Goal: Communication & Community: Answer question/provide support

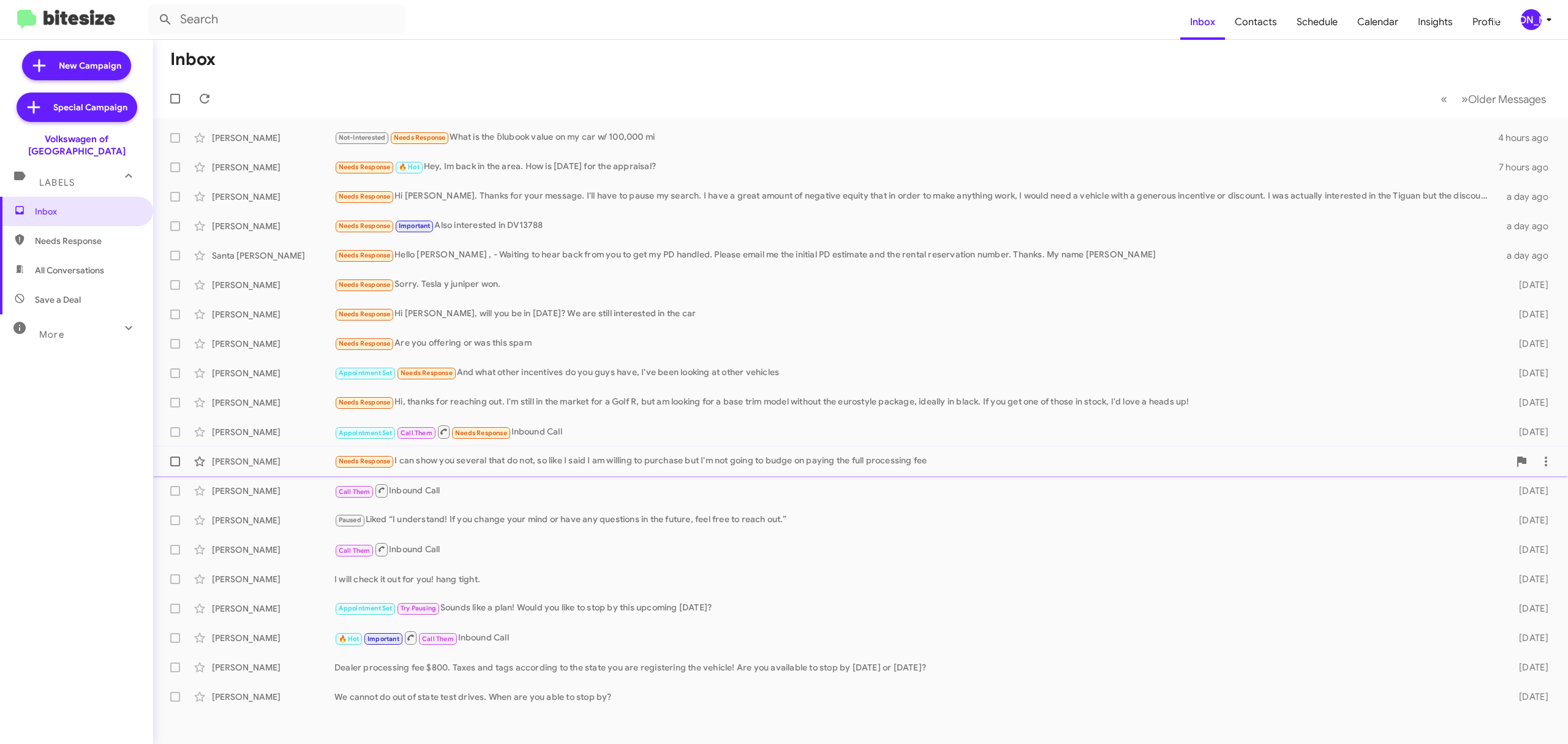
click at [176, 460] on span at bounding box center [175, 461] width 10 height 10
click at [175, 467] on input "checkbox" at bounding box center [175, 467] width 1 height 1
checkbox input "true"
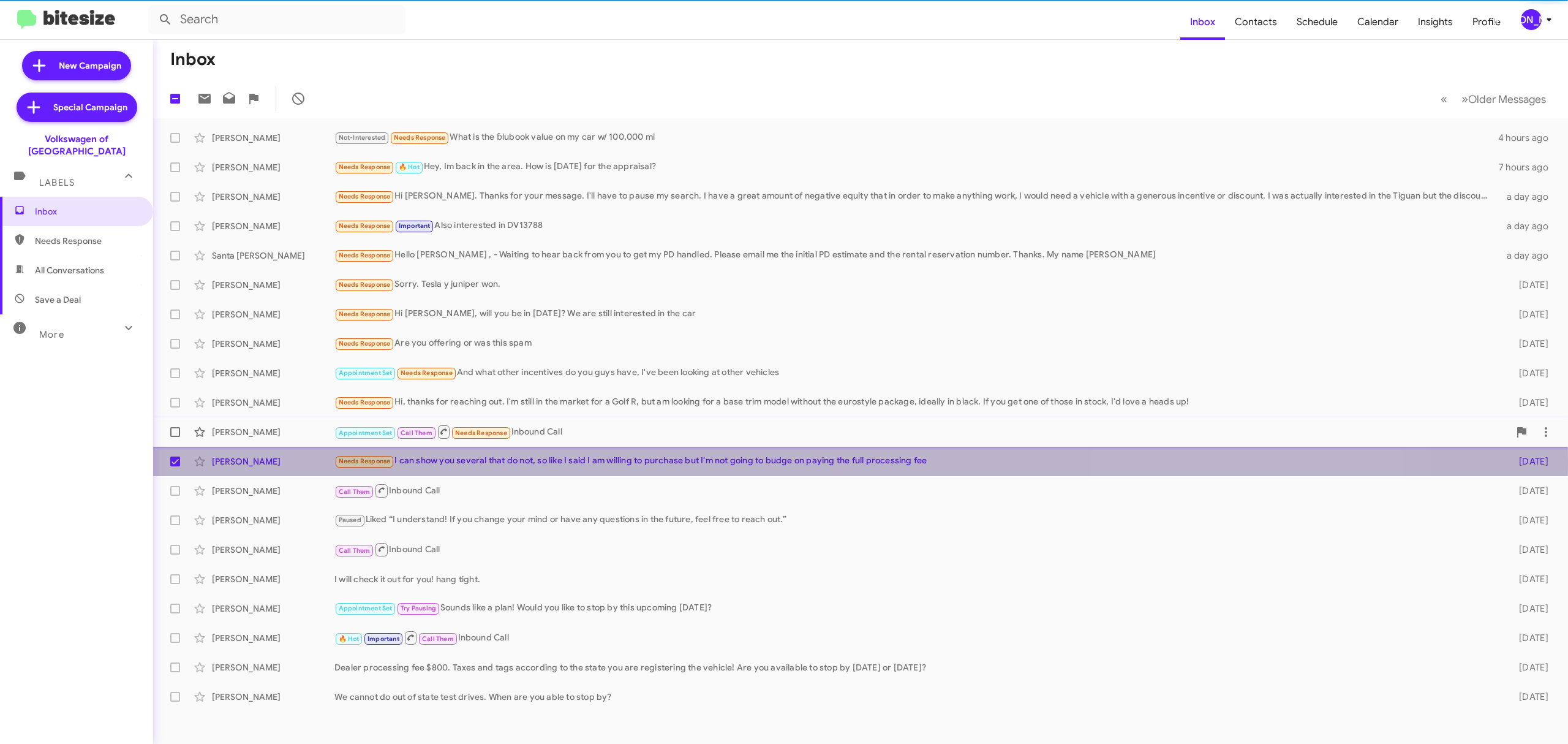
click at [177, 430] on span at bounding box center [175, 432] width 10 height 10
click at [175, 437] on input "checkbox" at bounding box center [175, 437] width 1 height 1
checkbox input "true"
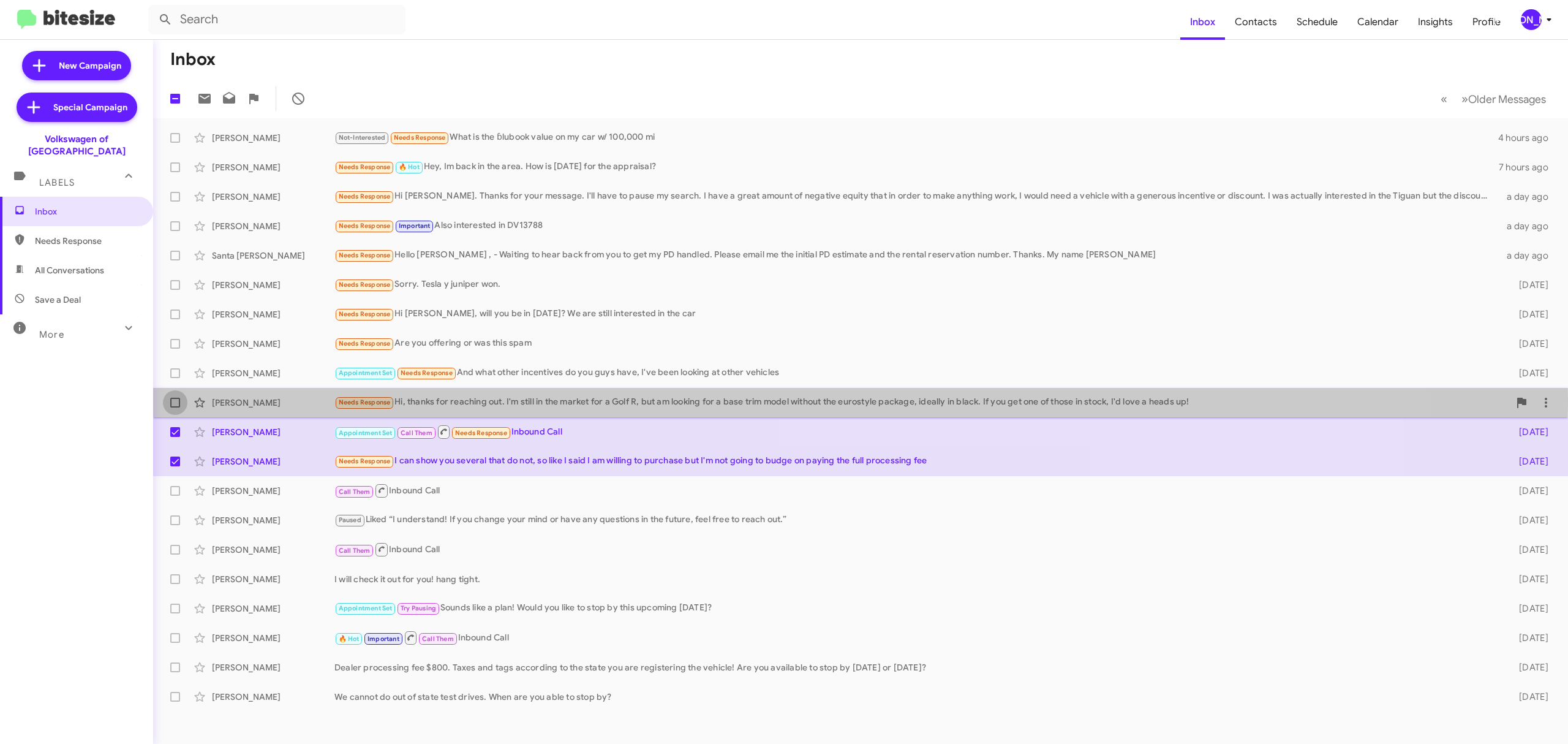
click at [176, 399] on span at bounding box center [175, 402] width 10 height 10
click at [175, 408] on input "checkbox" at bounding box center [175, 408] width 1 height 1
checkbox input "true"
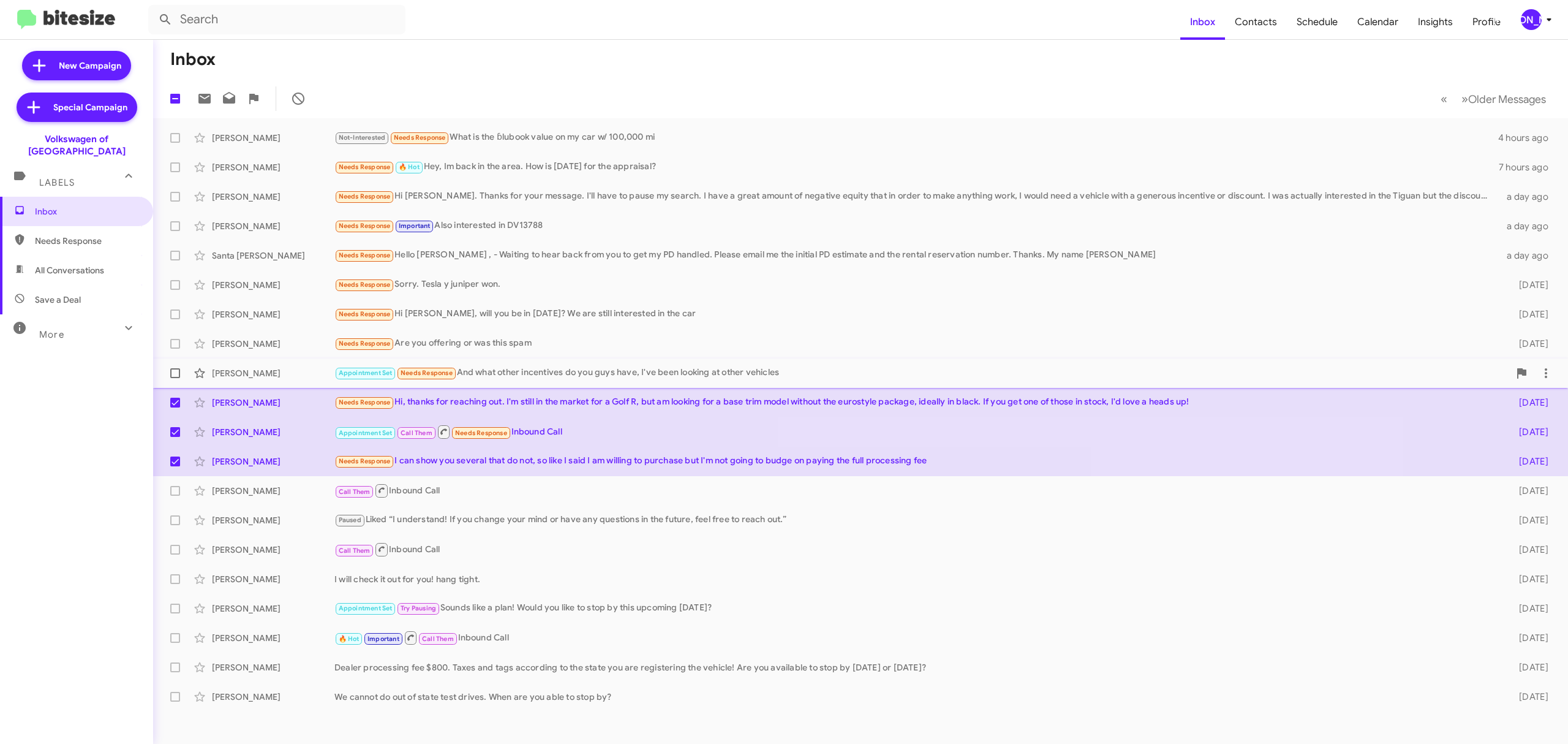
click at [175, 377] on span at bounding box center [175, 373] width 10 height 10
click at [175, 378] on input "checkbox" at bounding box center [175, 378] width 1 height 1
checkbox input "true"
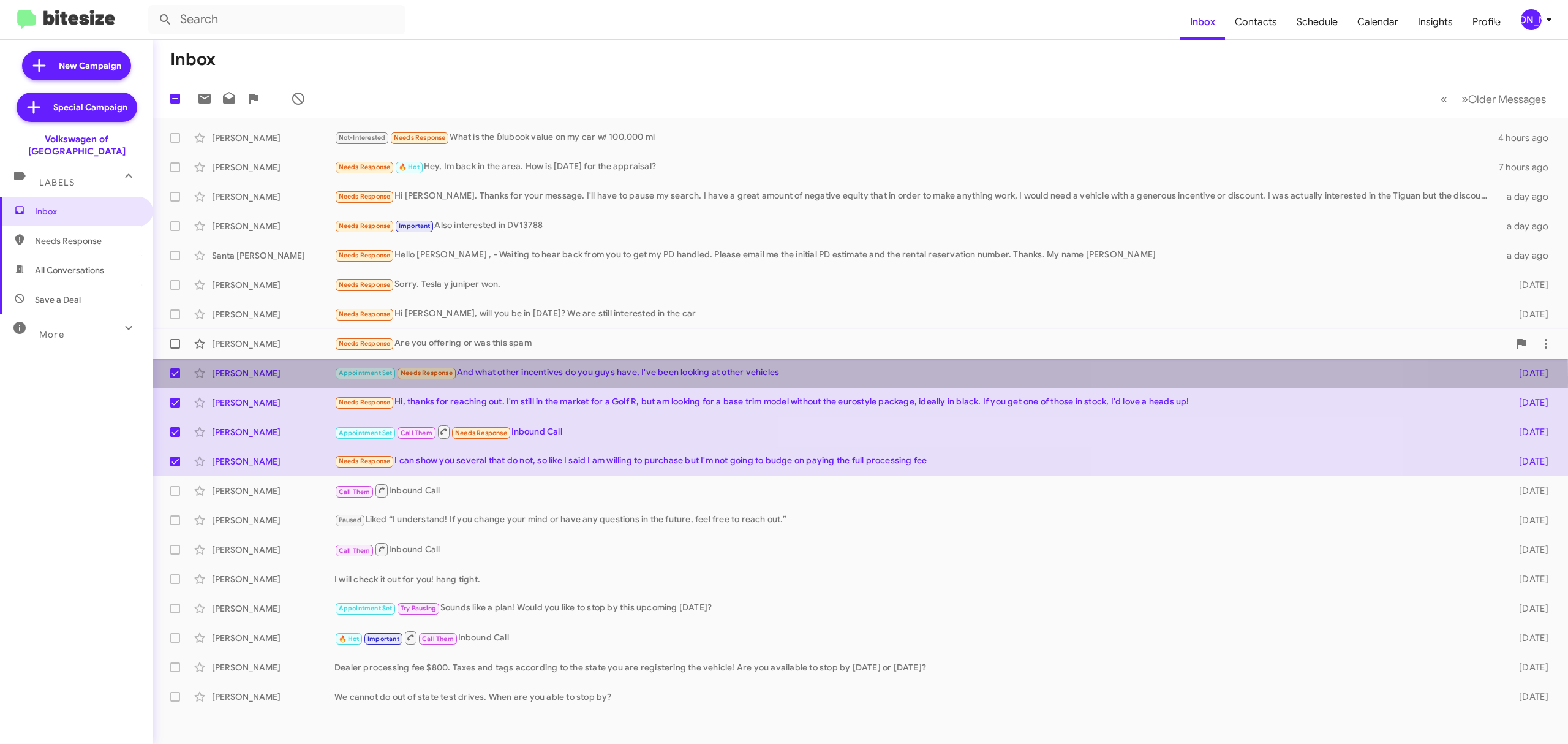
click at [184, 336] on label at bounding box center [175, 344] width 25 height 25
click at [175, 349] on input "checkbox" at bounding box center [175, 349] width 1 height 1
checkbox input "true"
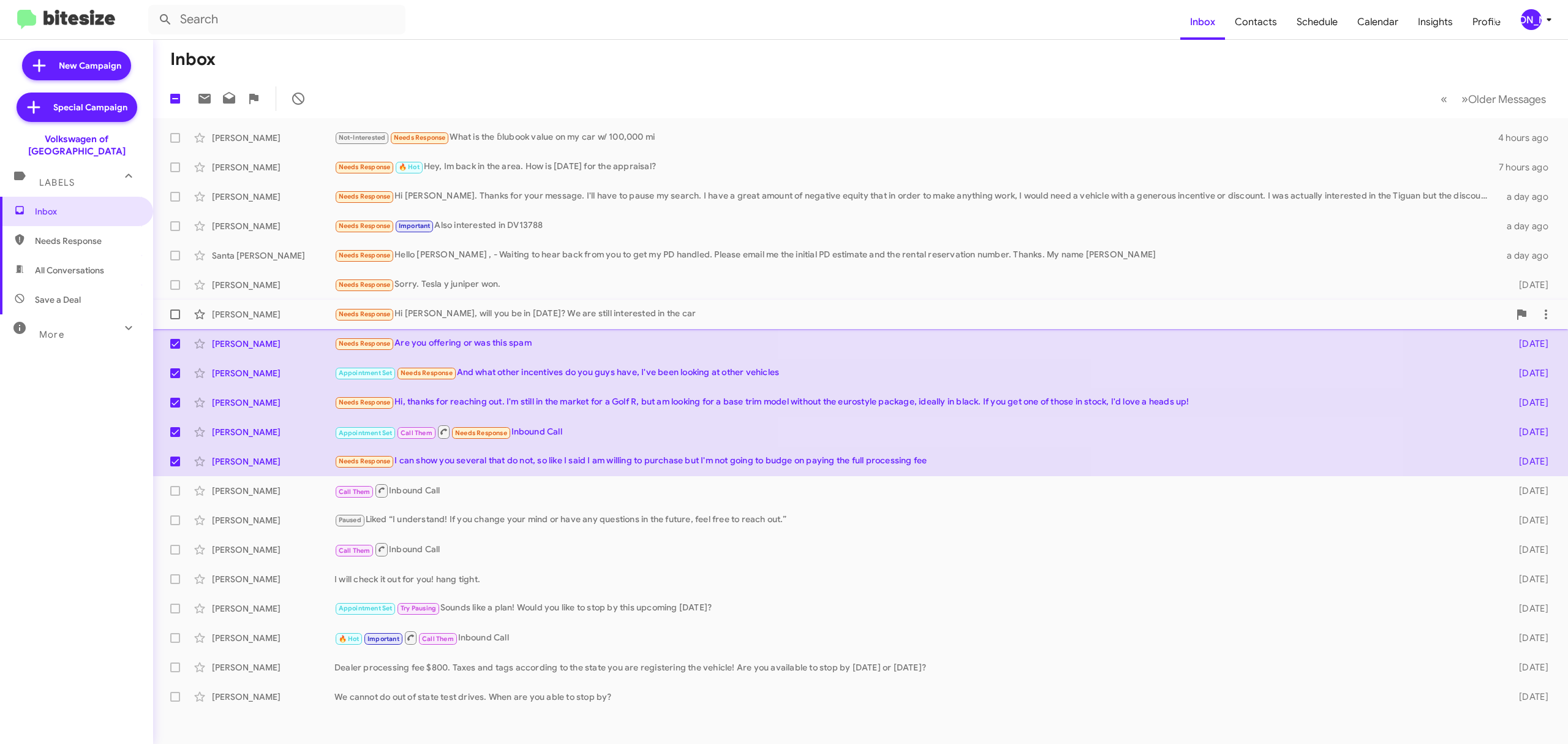
click at [184, 308] on label at bounding box center [175, 314] width 25 height 25
click at [175, 319] on input "checkbox" at bounding box center [175, 319] width 1 height 1
checkbox input "true"
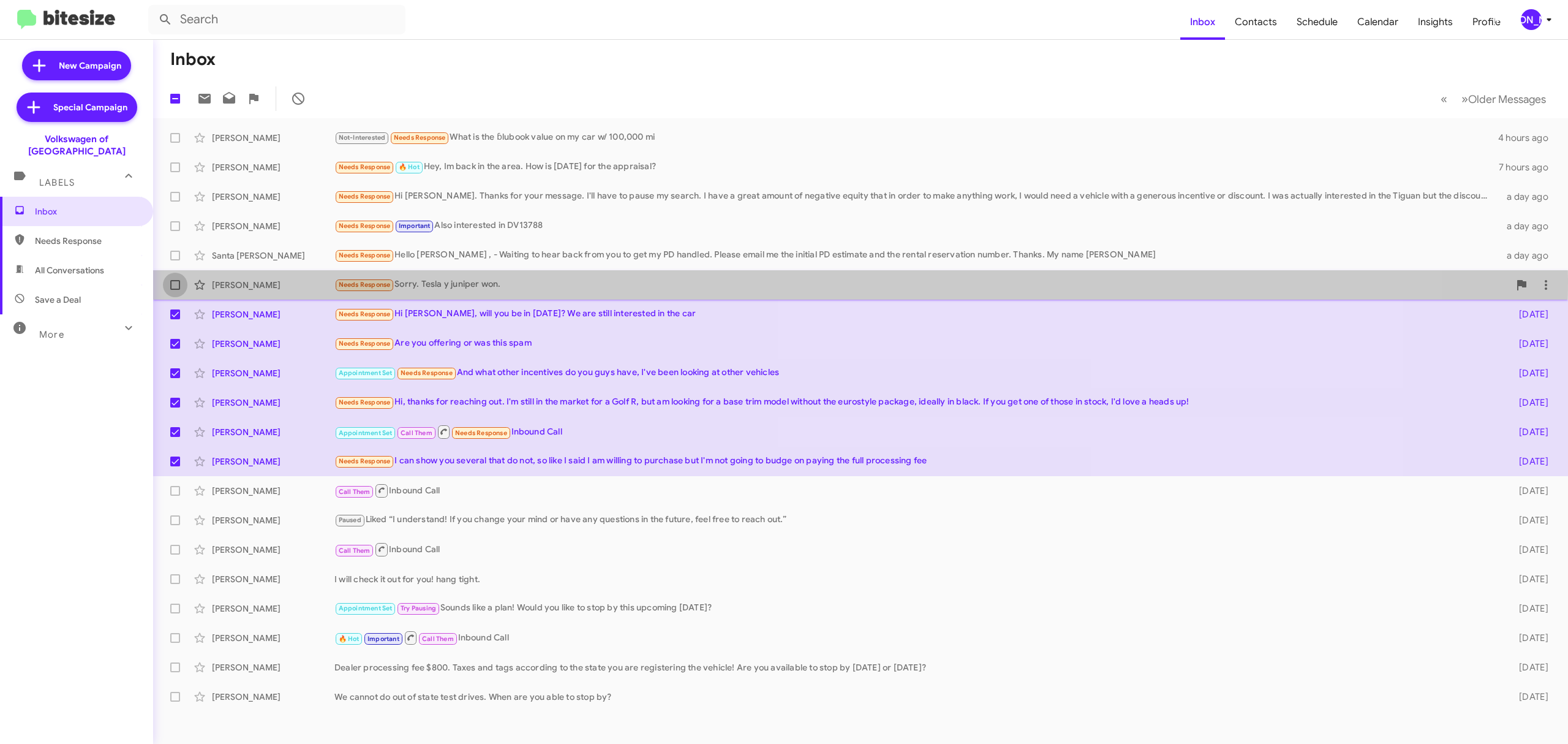
click at [182, 278] on label at bounding box center [175, 285] width 25 height 25
click at [175, 290] on input "checkbox" at bounding box center [175, 290] width 1 height 1
checkbox input "true"
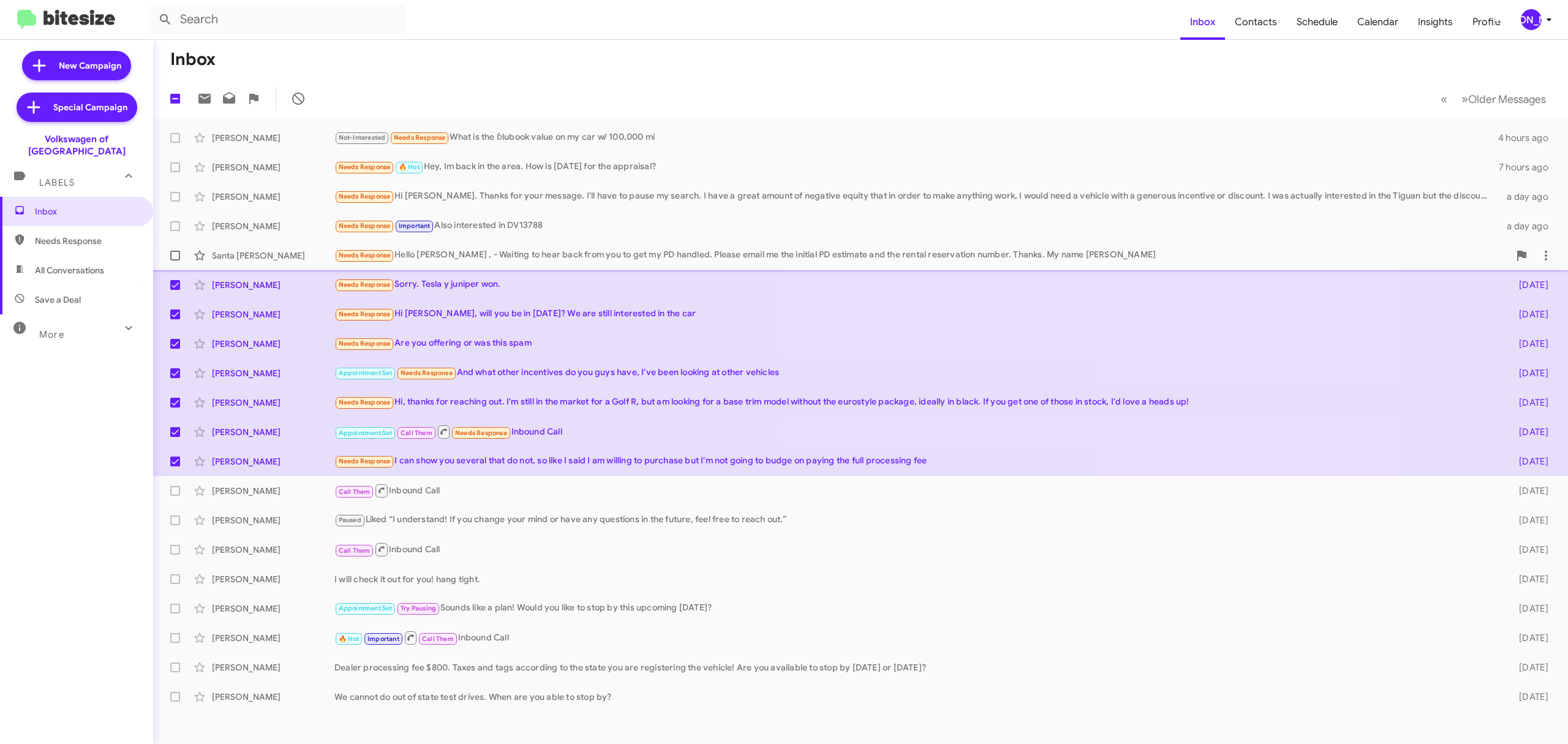
click at [173, 259] on span at bounding box center [175, 255] width 10 height 10
click at [175, 261] on input "checkbox" at bounding box center [175, 261] width 1 height 1
checkbox input "true"
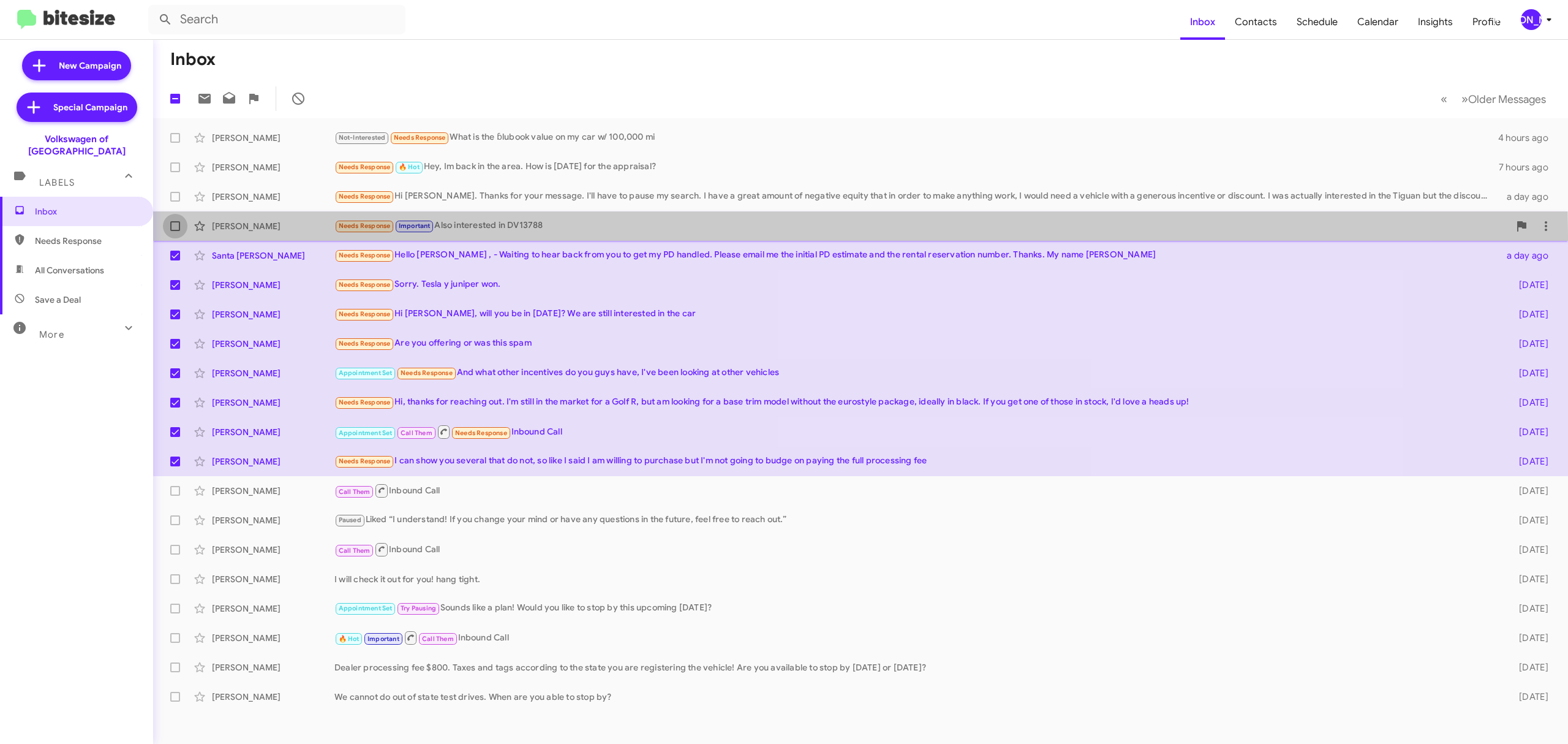
click at [176, 235] on label at bounding box center [175, 226] width 25 height 25
click at [175, 232] on input "checkbox" at bounding box center [175, 231] width 1 height 1
checkbox input "true"
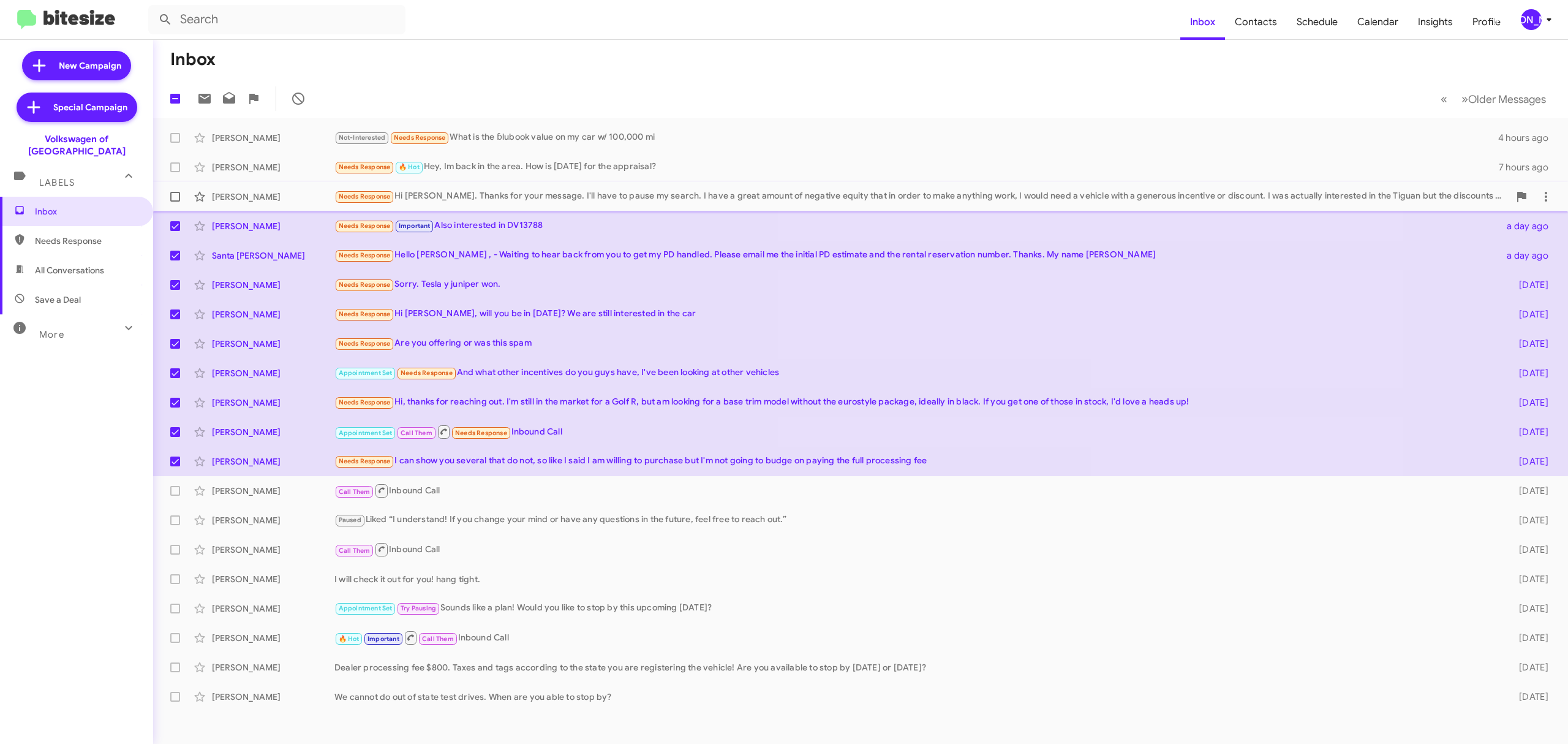
click at [173, 203] on label at bounding box center [175, 196] width 25 height 25
click at [175, 202] on input "checkbox" at bounding box center [175, 202] width 1 height 1
checkbox input "true"
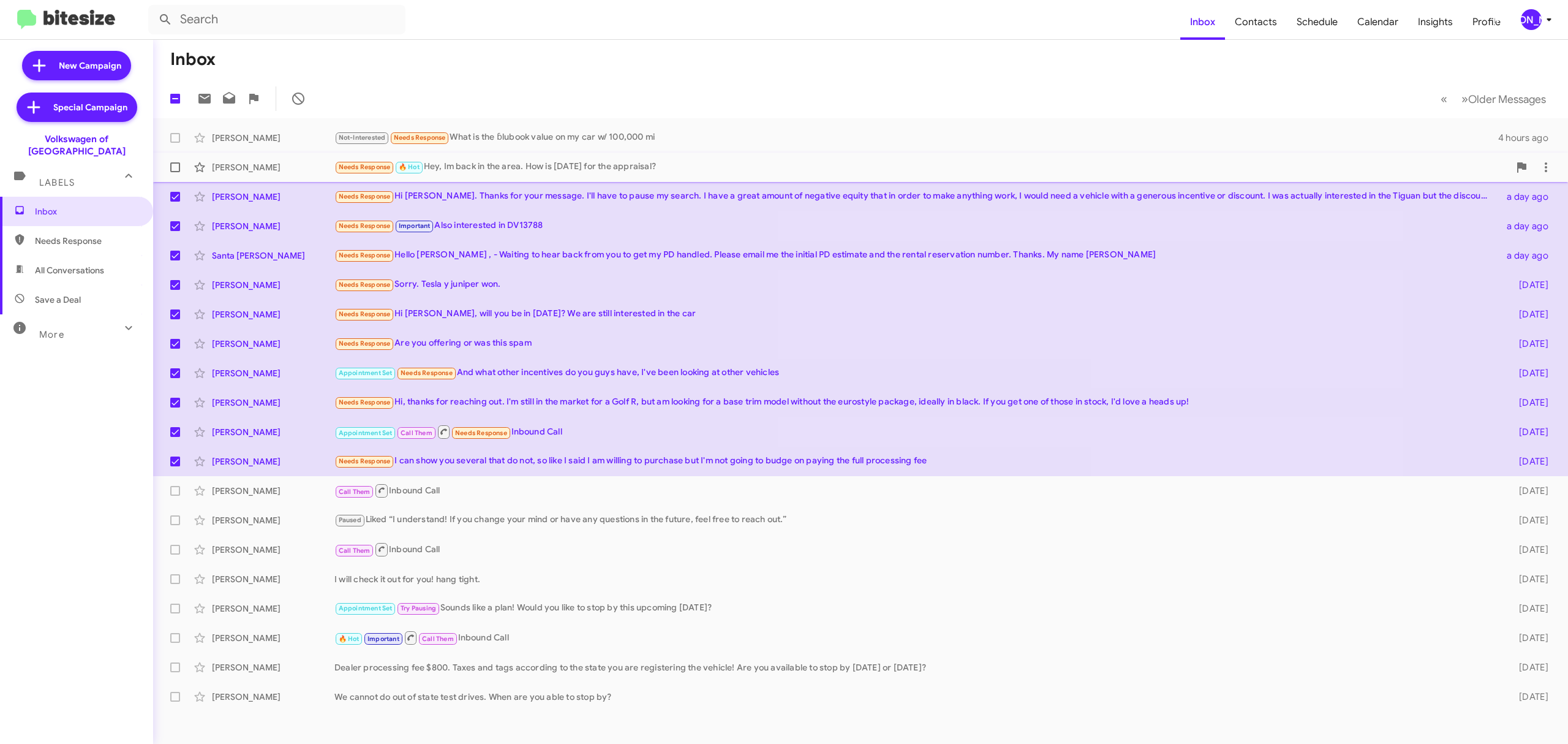
click at [166, 168] on label at bounding box center [175, 167] width 25 height 25
click at [175, 172] on input "checkbox" at bounding box center [175, 172] width 1 height 1
checkbox input "true"
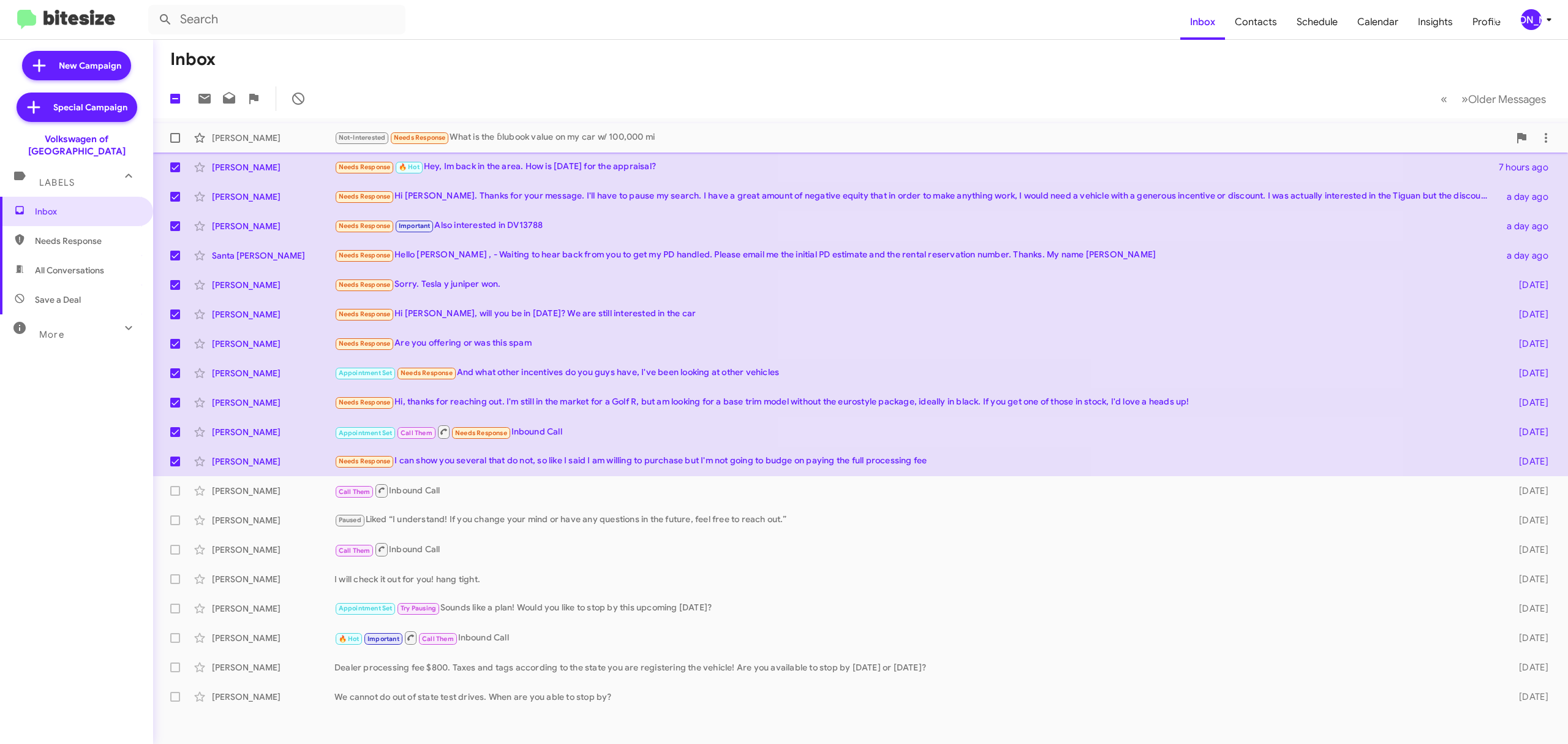
click at [174, 143] on label at bounding box center [175, 137] width 25 height 25
click at [175, 143] on input "checkbox" at bounding box center [175, 143] width 1 height 1
checkbox input "true"
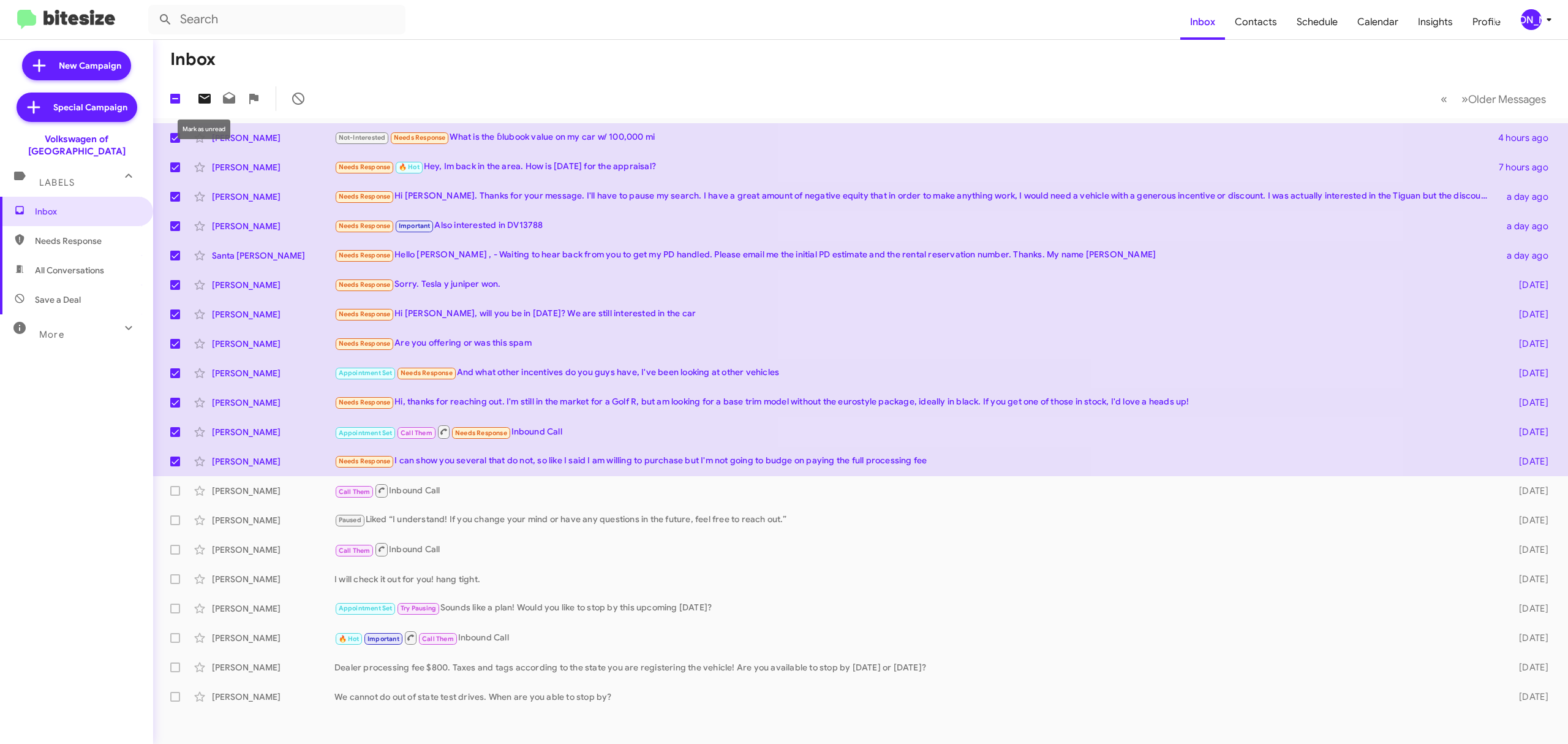
click at [206, 97] on icon at bounding box center [204, 99] width 12 height 10
click at [1535, 25] on div "[PERSON_NAME]" at bounding box center [1531, 19] width 21 height 21
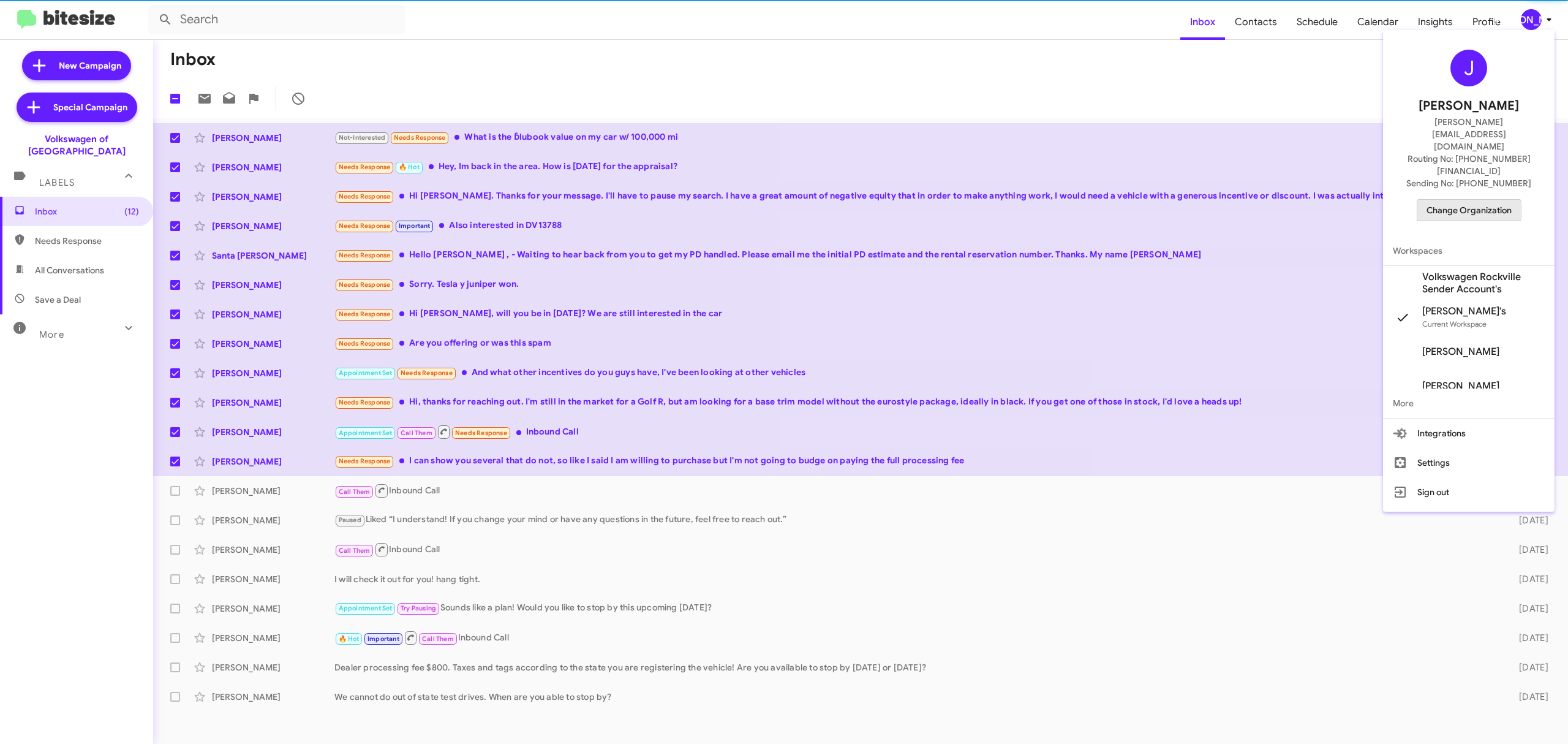
click at [1433, 200] on span "Change Organization" at bounding box center [1469, 210] width 85 height 21
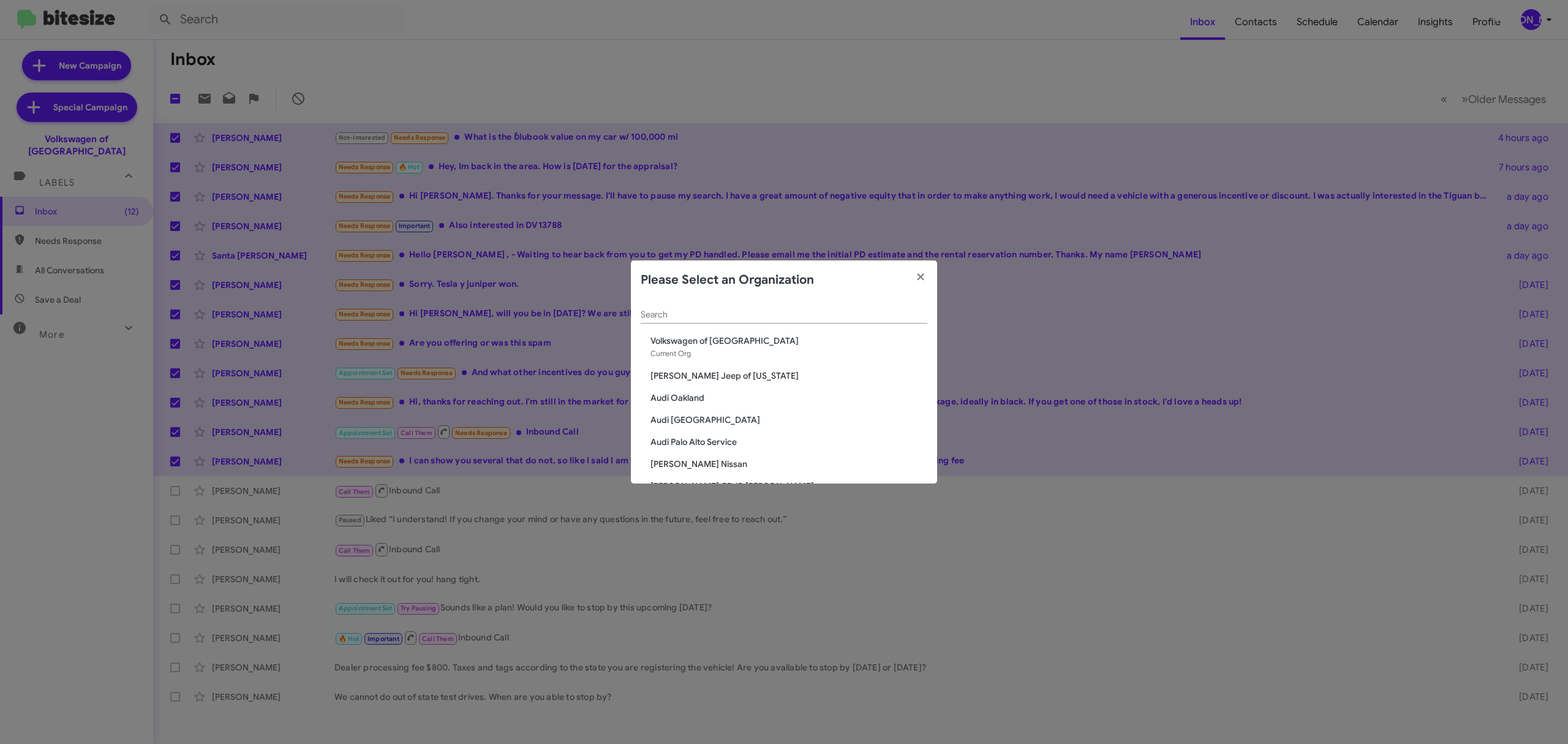
click at [734, 312] on input "Search" at bounding box center [784, 315] width 287 height 10
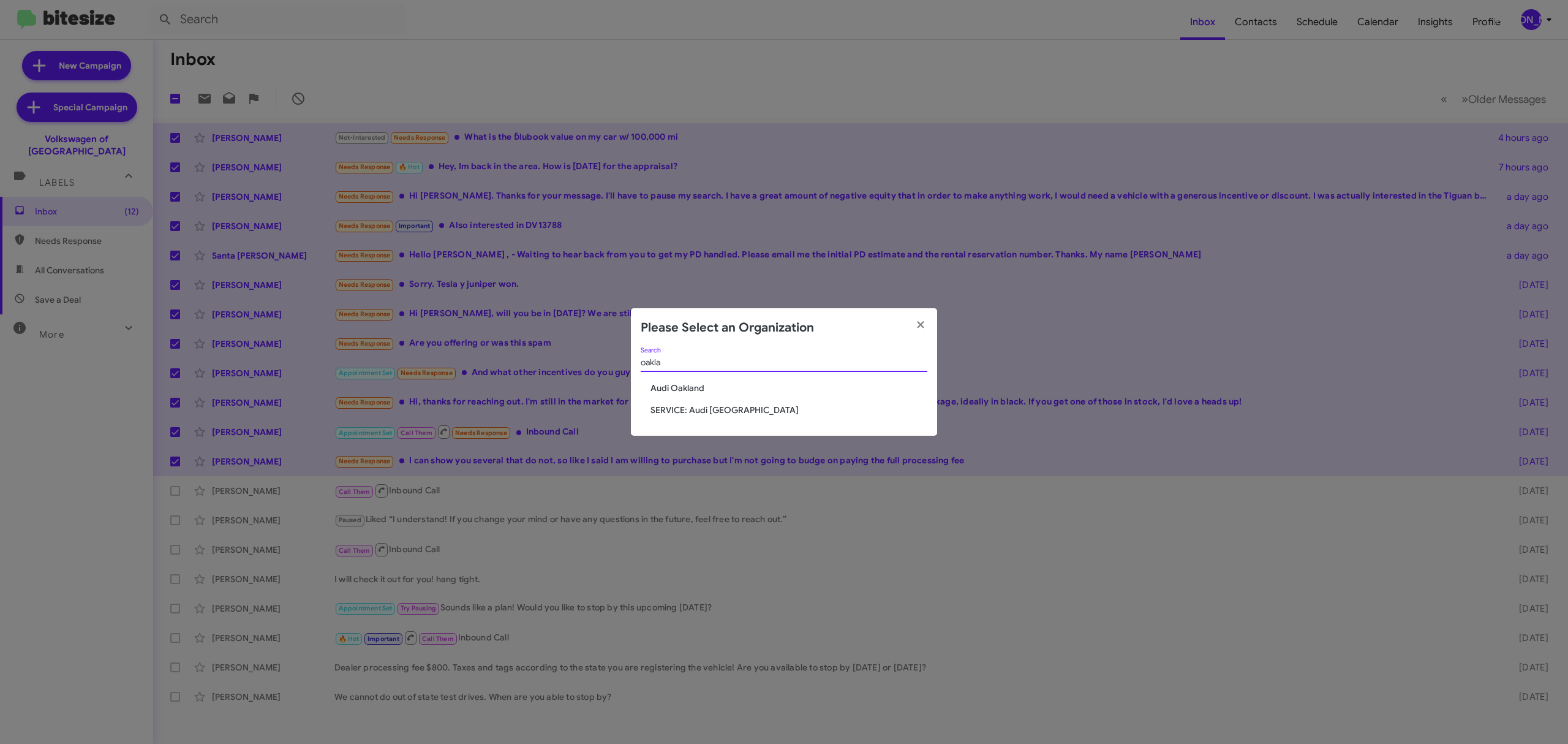
type input "oakla"
click at [694, 385] on span "Audi Oakland" at bounding box center [789, 387] width 277 height 12
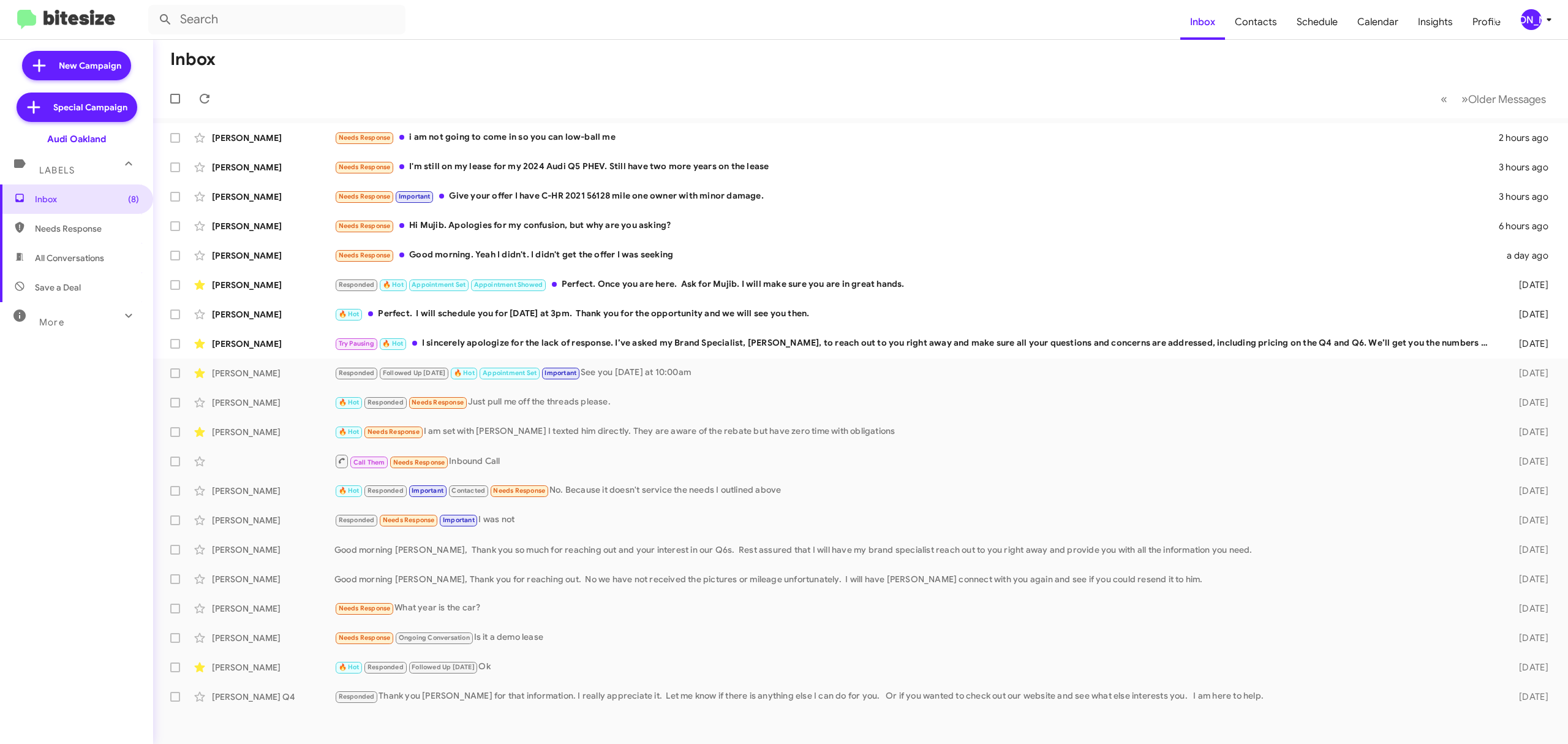
click at [703, 70] on mat-toolbar-row "Inbox" at bounding box center [861, 59] width 1415 height 40
click at [1495, 101] on span "Older Messages" at bounding box center [1507, 99] width 78 height 13
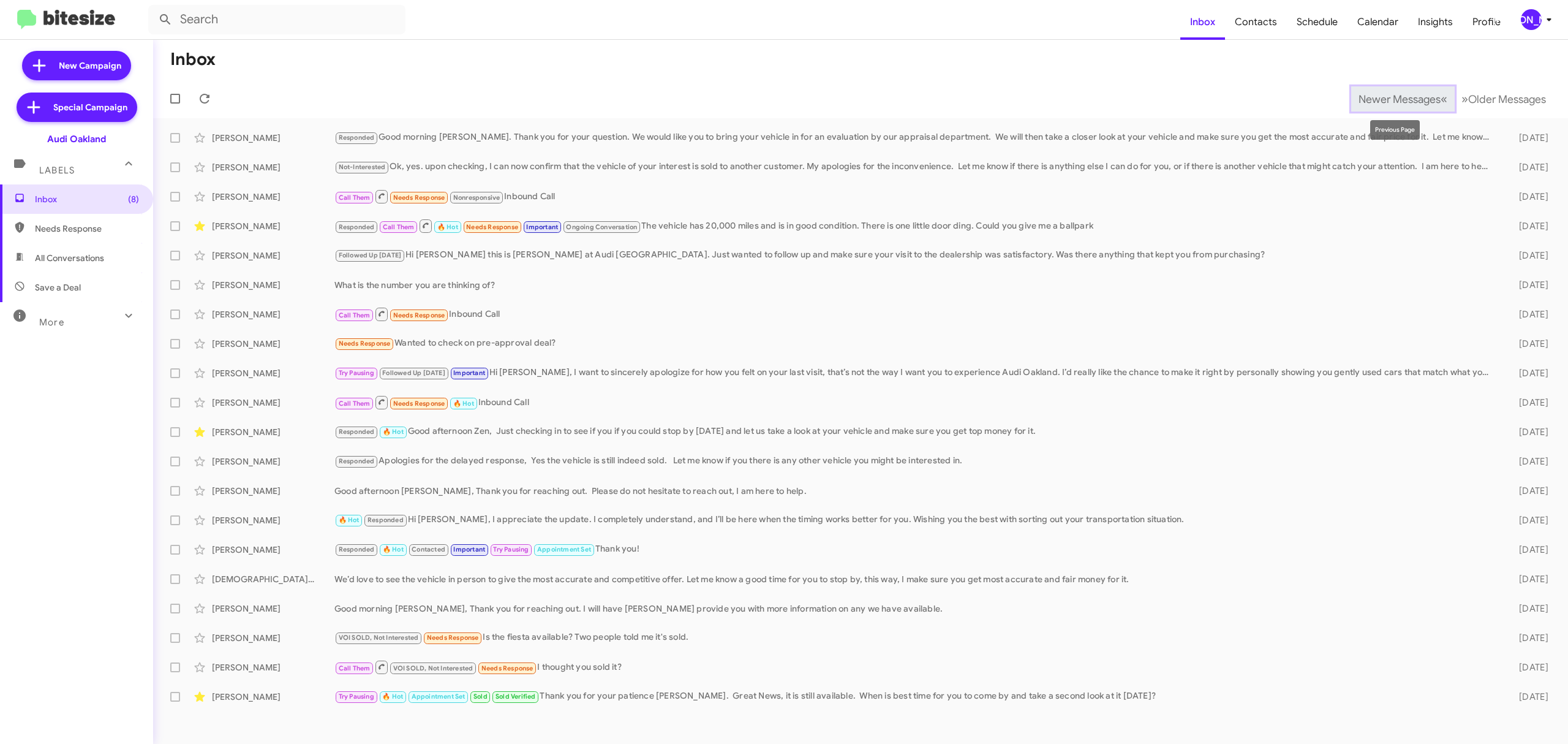
click at [1409, 99] on span "Newer Messages" at bounding box center [1400, 99] width 82 height 13
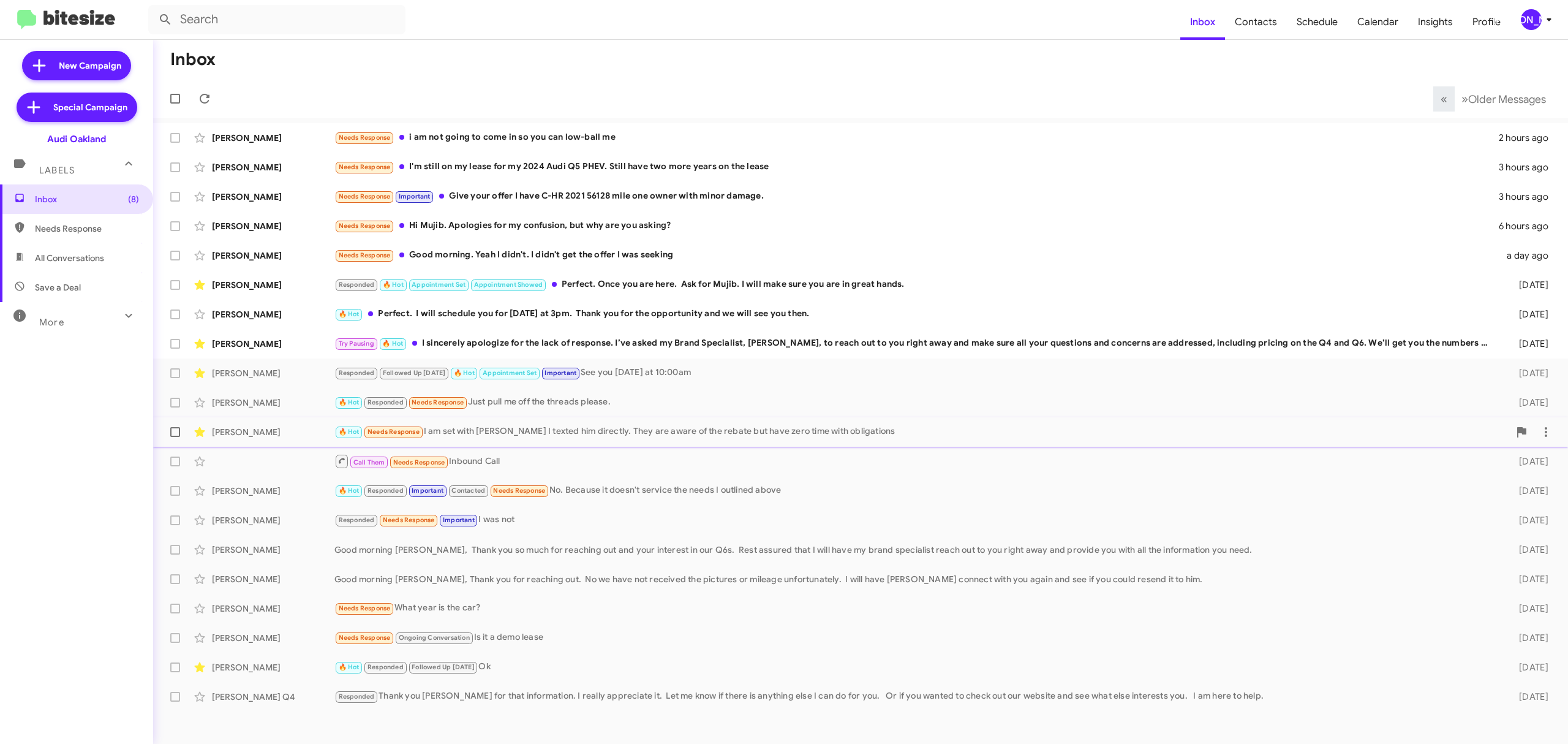
click at [243, 430] on div "Lisa Urrizalqui" at bounding box center [273, 432] width 123 height 12
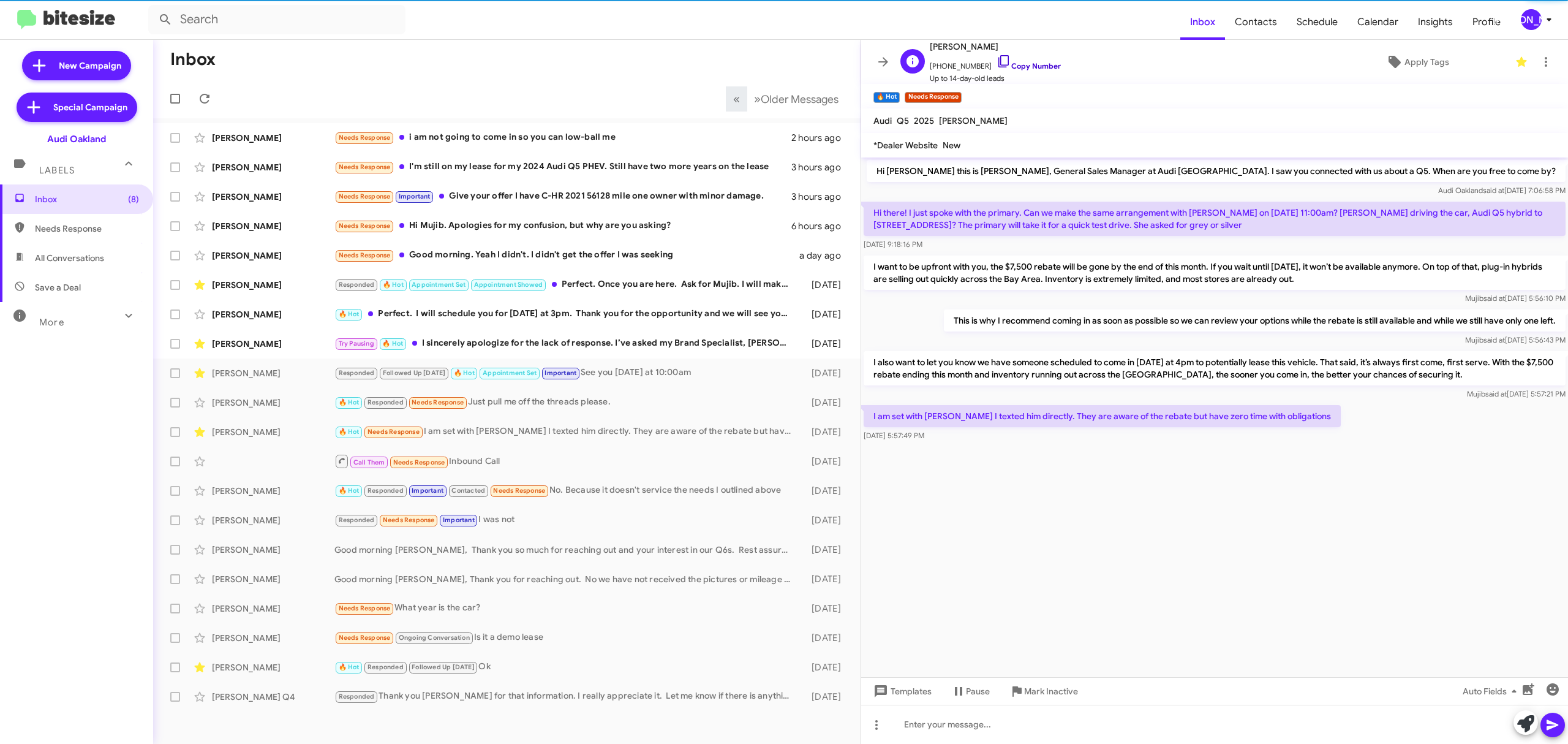
click at [1012, 67] on link "Copy Number" at bounding box center [1029, 66] width 64 height 9
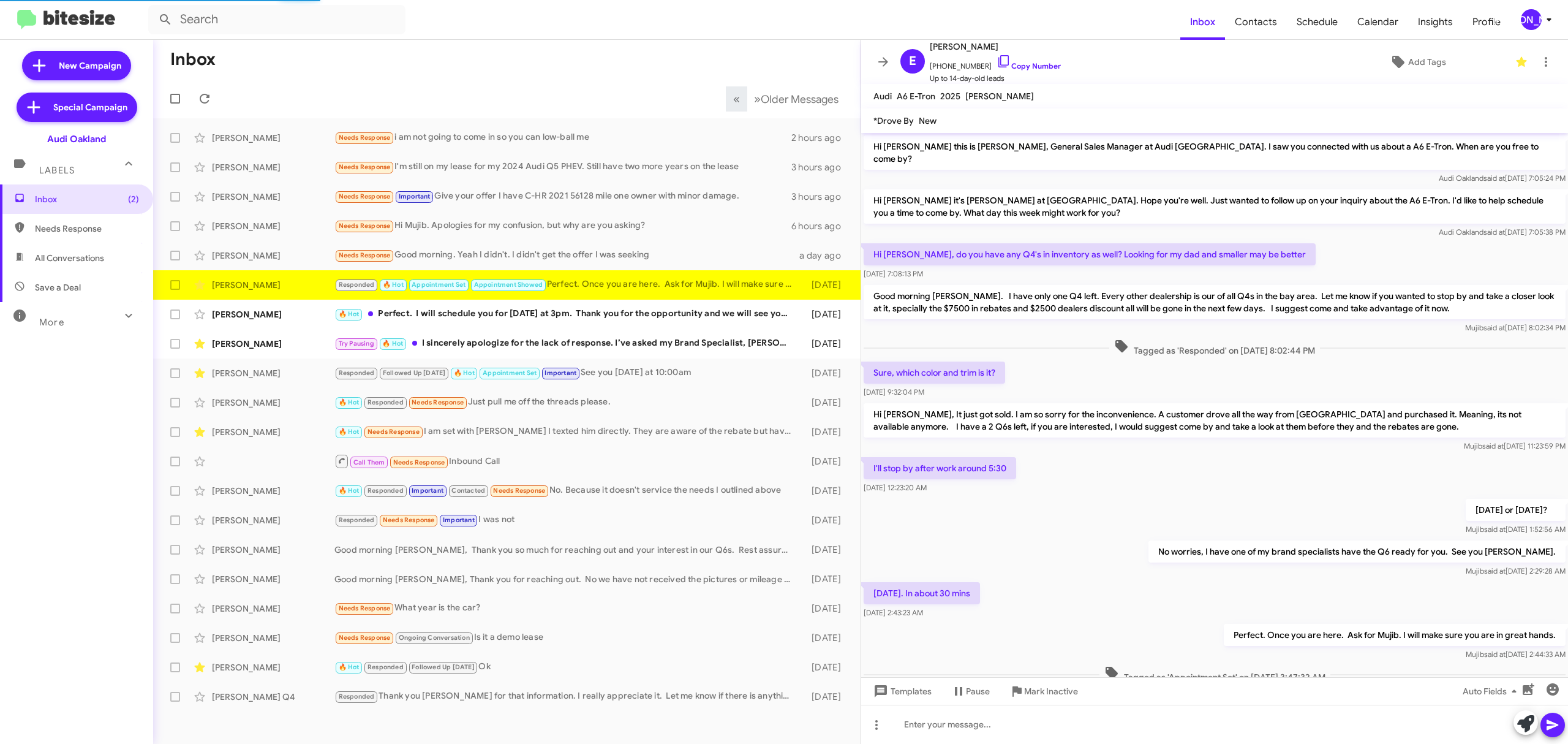
scroll to position [62, 0]
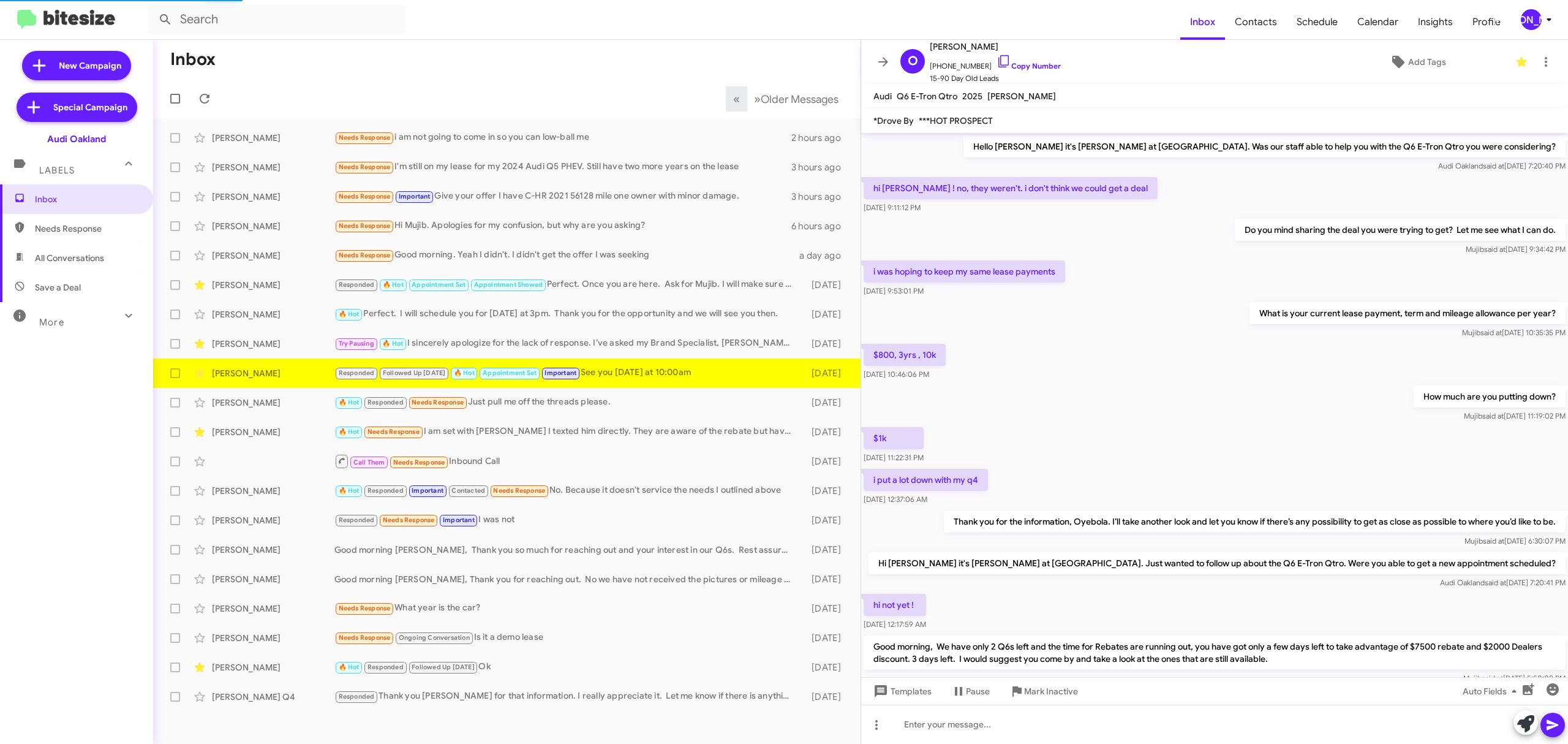
scroll to position [375, 0]
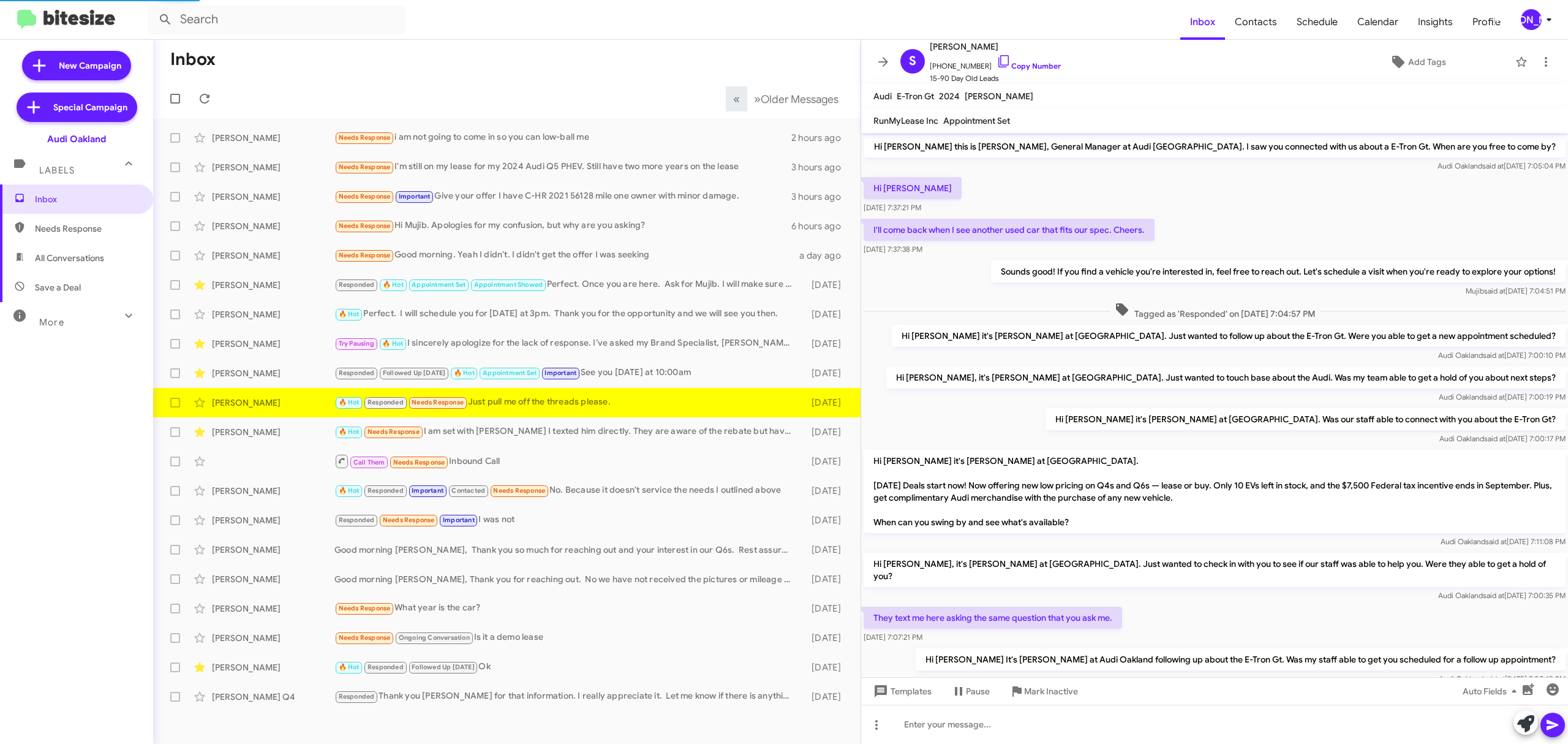
scroll to position [165, 0]
